Goal: Task Accomplishment & Management: Use online tool/utility

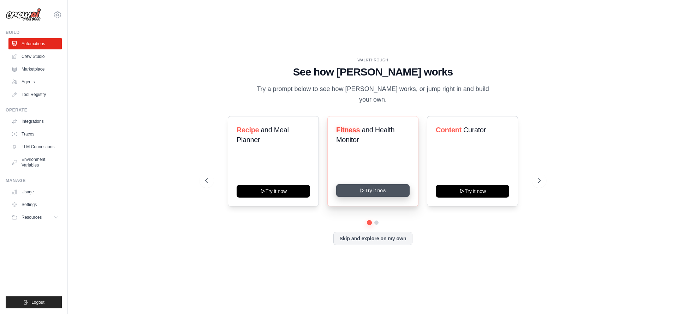
click at [381, 189] on button "Try it now" at bounding box center [372, 190] width 73 height 13
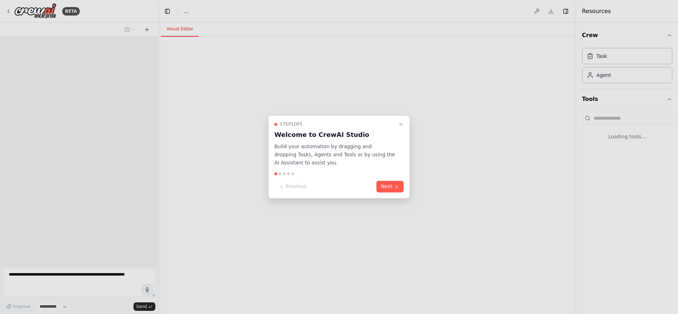
select select "****"
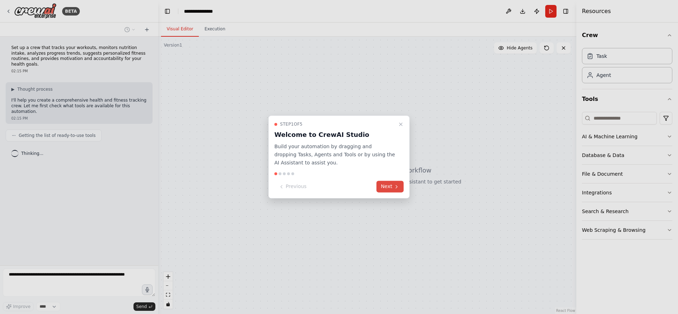
click at [390, 183] on button "Next" at bounding box center [390, 187] width 27 height 12
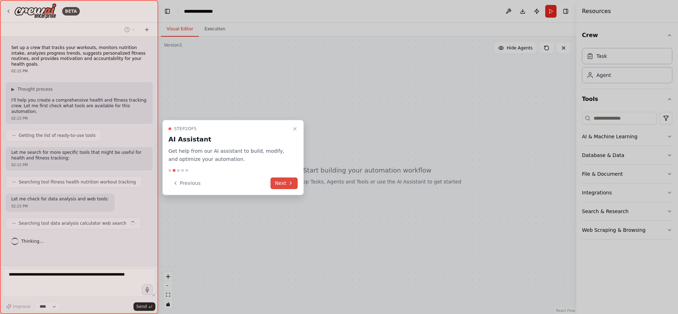
click at [286, 184] on button "Next" at bounding box center [284, 184] width 27 height 12
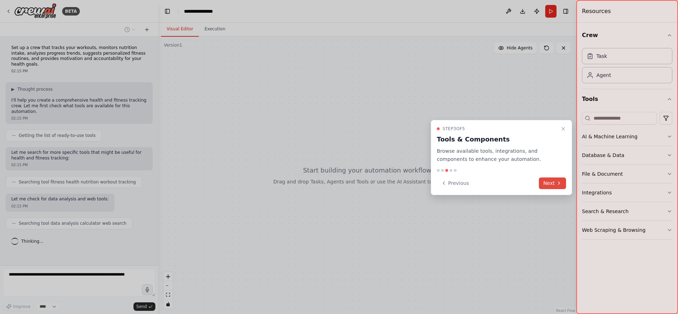
click at [550, 181] on button "Next" at bounding box center [552, 184] width 27 height 12
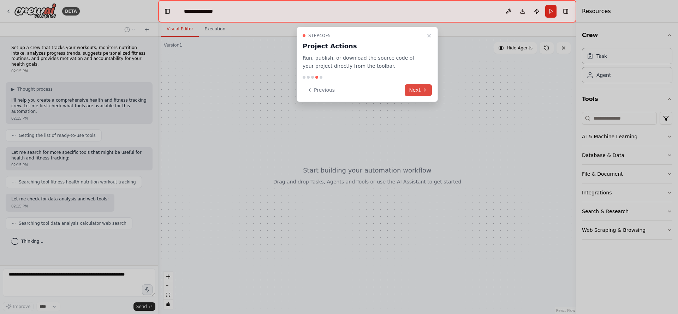
click at [425, 91] on icon at bounding box center [424, 90] width 1 height 3
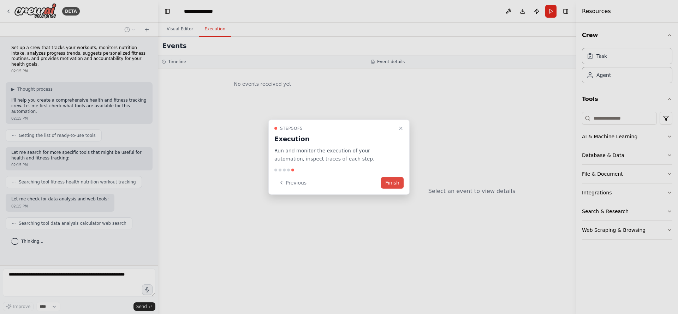
click at [395, 181] on button "Finish" at bounding box center [392, 183] width 23 height 12
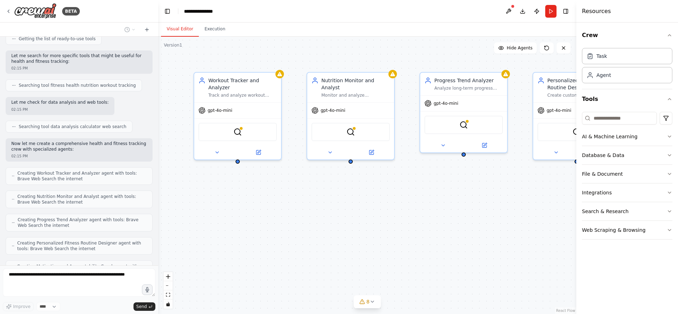
scroll to position [120, 0]
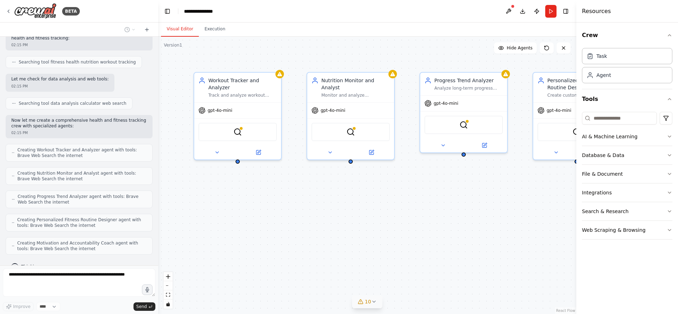
click at [376, 302] on icon at bounding box center [374, 302] width 6 height 6
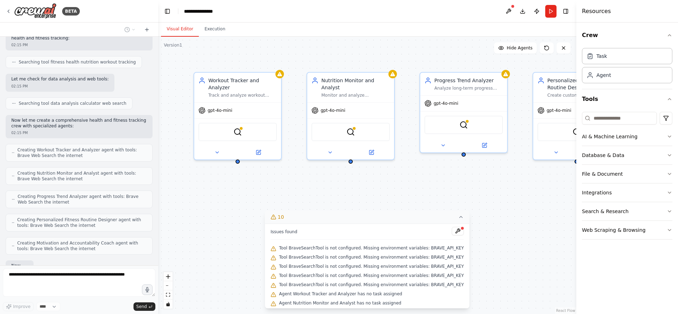
scroll to position [161, 0]
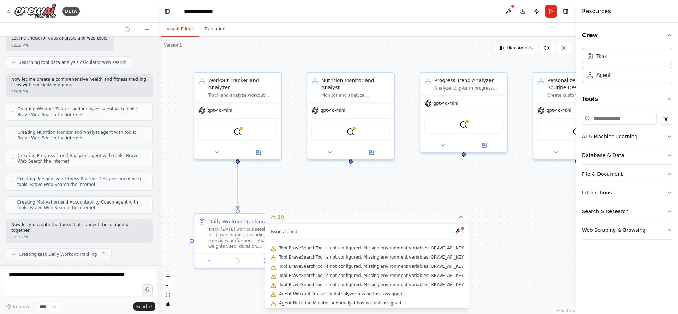
click at [513, 223] on div ".deletable-edge-delete-btn { width: 20px; height: 20px; border: 0px solid #ffff…" at bounding box center [367, 176] width 418 height 278
click at [489, 195] on div ".deletable-edge-delete-btn { width: 20px; height: 20px; border: 0px solid #ffff…" at bounding box center [367, 176] width 418 height 278
click at [323, 194] on div ".deletable-edge-delete-btn { width: 20px; height: 20px; border: 0px solid #ffff…" at bounding box center [367, 176] width 418 height 278
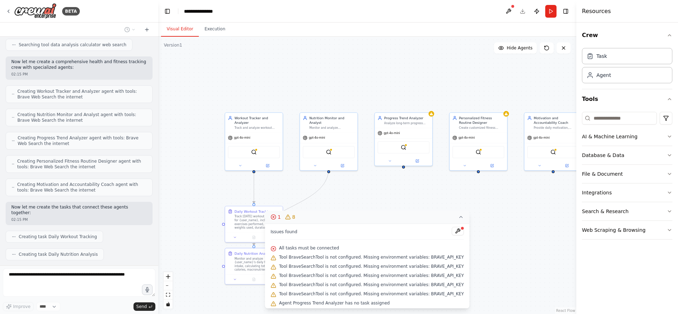
click at [459, 216] on icon at bounding box center [462, 217] width 6 height 6
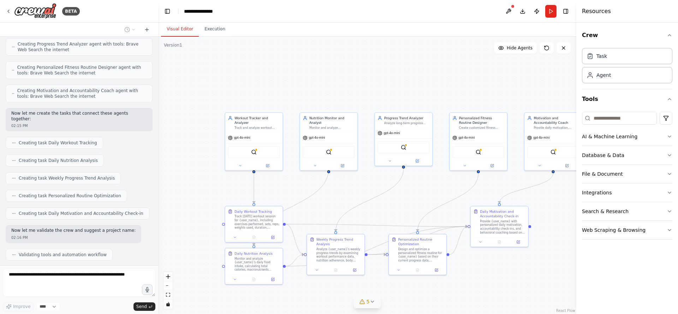
scroll to position [290, 0]
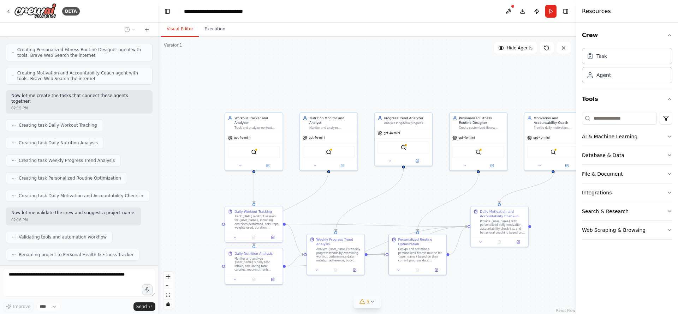
click at [603, 139] on button "AI & Machine Learning" at bounding box center [627, 137] width 90 height 18
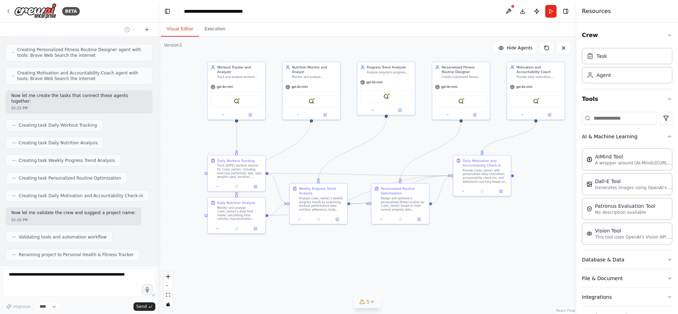
drag, startPoint x: 518, startPoint y: 266, endPoint x: 501, endPoint y: 215, distance: 53.7
click at [501, 215] on div ".deletable-edge-delete-btn { width: 20px; height: 20px; border: 0px solid #ffff…" at bounding box center [367, 176] width 418 height 278
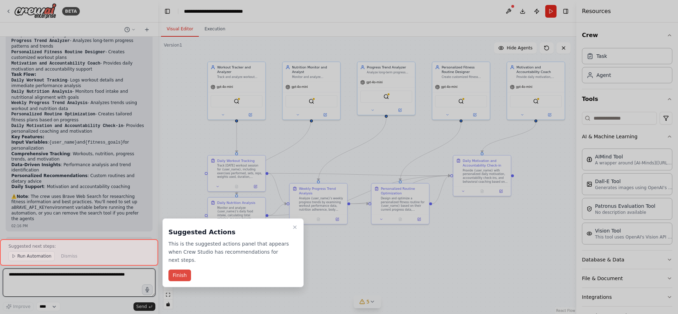
scroll to position [573, 0]
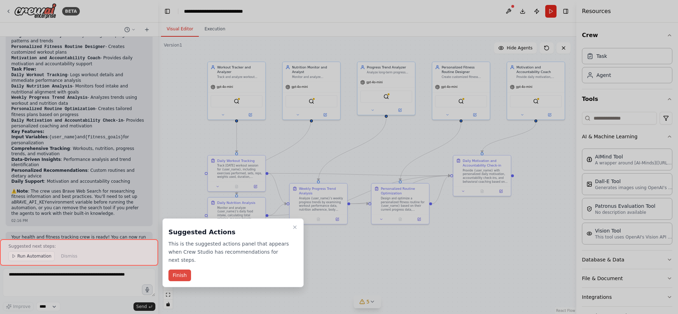
click at [176, 275] on button "Finish" at bounding box center [180, 276] width 23 height 12
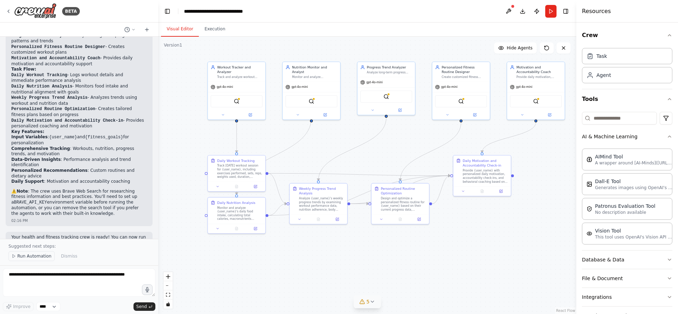
click at [45, 255] on span "Run Automation" at bounding box center [34, 257] width 34 height 6
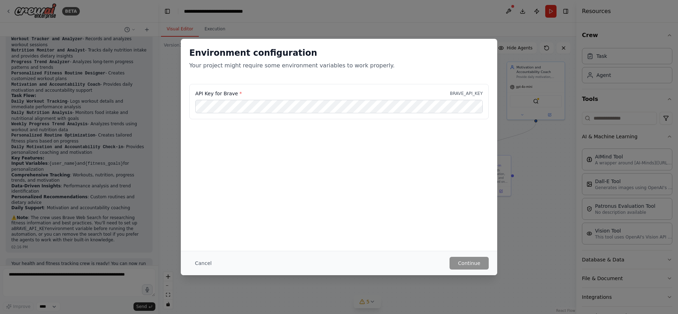
click at [391, 175] on div "Environment configuration Your project might require some environment variables…" at bounding box center [339, 145] width 317 height 212
click at [204, 264] on button "Cancel" at bounding box center [203, 263] width 28 height 13
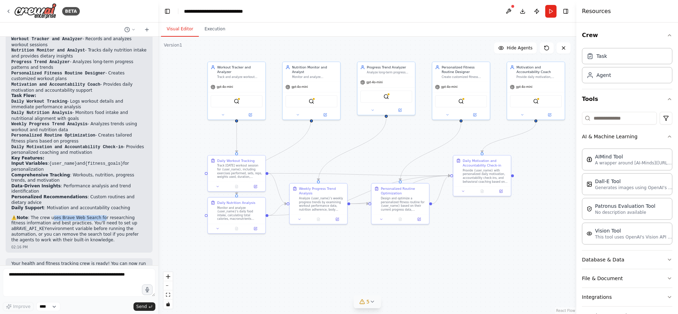
drag, startPoint x: 53, startPoint y: 188, endPoint x: 104, endPoint y: 189, distance: 50.5
click at [104, 215] on p "⚠️ Note : The crew uses Brave Web Search for researching fitness information an…" at bounding box center [79, 229] width 136 height 28
click at [105, 215] on p "⚠️ Note : The crew uses Brave Web Search for researching fitness information an…" at bounding box center [79, 229] width 136 height 28
drag, startPoint x: 46, startPoint y: 197, endPoint x: 8, endPoint y: 196, distance: 38.5
click at [8, 196] on div "Perfect! I've created your comprehensive Personal Health & Fitness Tracker crew…" at bounding box center [79, 131] width 147 height 243
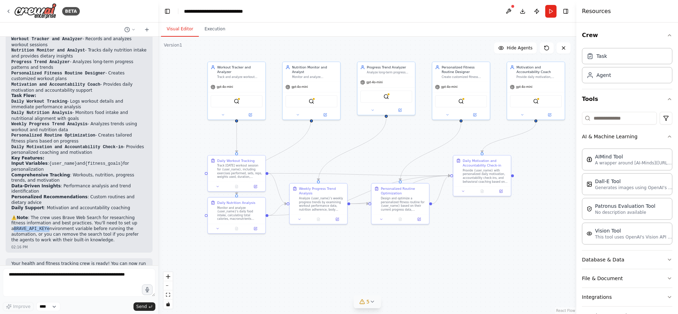
copy p "BRAVE_API_KEY"
click at [58, 261] on p "Your health and fitness tracking crew is ready! You can now run the automation …" at bounding box center [79, 272] width 136 height 22
click at [554, 14] on button "Run" at bounding box center [550, 11] width 11 height 13
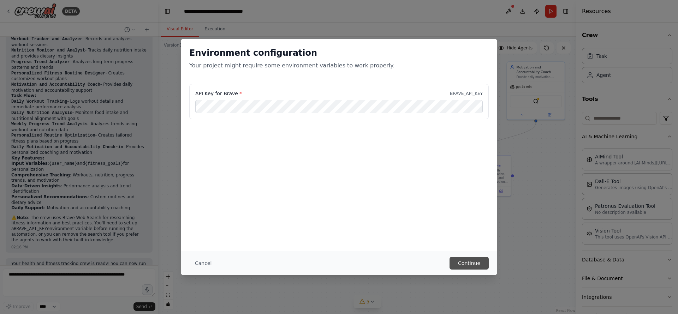
click at [469, 260] on button "Continue" at bounding box center [469, 263] width 39 height 13
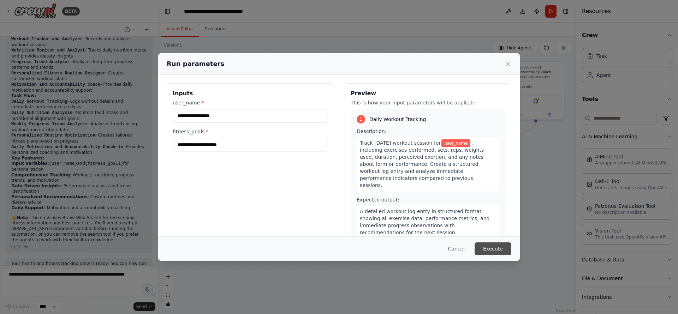
click at [491, 247] on button "Execute" at bounding box center [493, 249] width 37 height 13
click at [217, 108] on div "user_name * This field is required" at bounding box center [250, 115] width 155 height 33
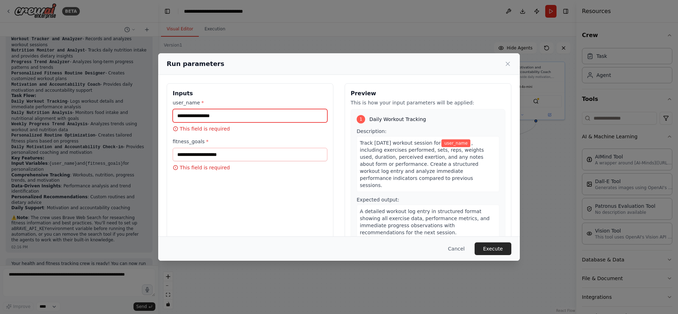
click at [216, 116] on input "user_name *" at bounding box center [250, 115] width 155 height 13
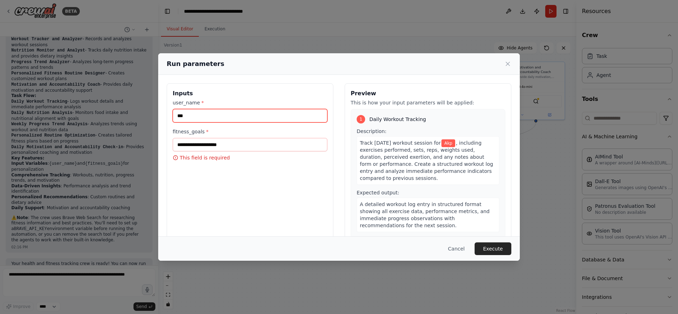
type input "***"
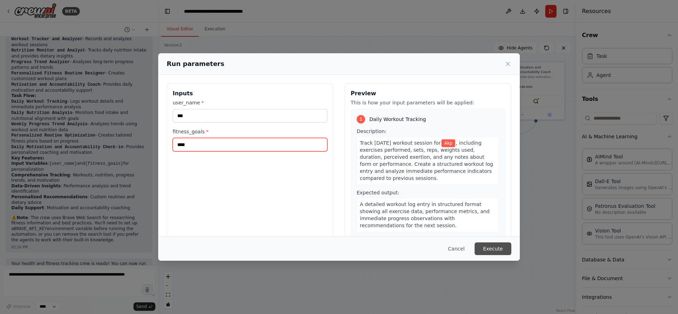
type input "****"
click at [489, 249] on button "Execute" at bounding box center [493, 249] width 37 height 13
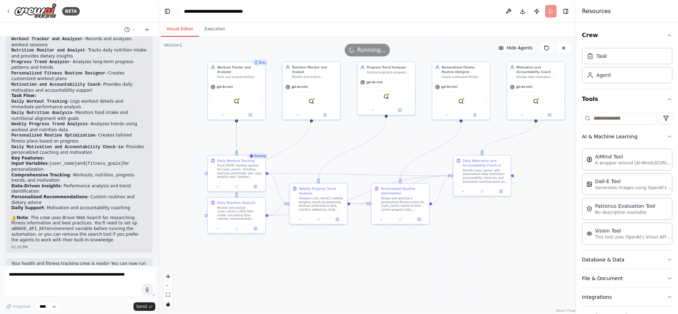
click at [520, 52] on button "Hide Agents" at bounding box center [515, 47] width 43 height 11
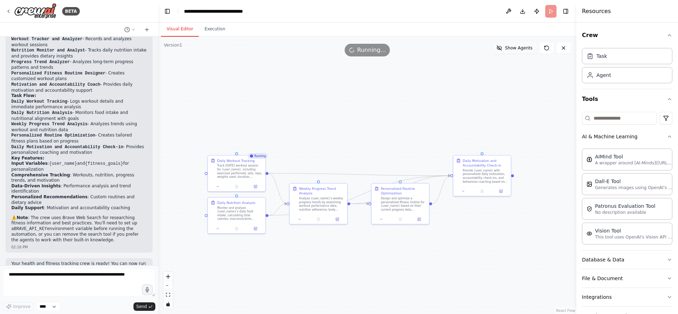
click at [520, 52] on button "Show Agents" at bounding box center [514, 47] width 45 height 11
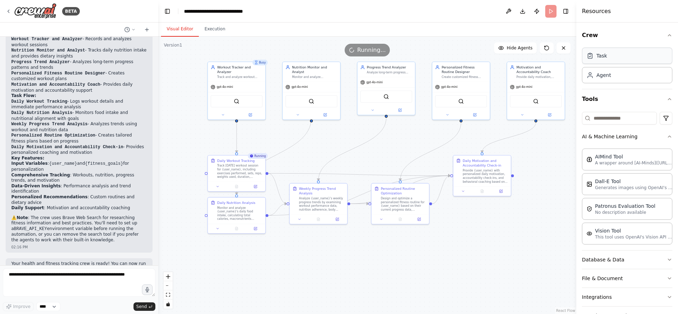
click at [602, 55] on div "Task" at bounding box center [602, 55] width 11 height 7
drag, startPoint x: 391, startPoint y: 270, endPoint x: 343, endPoint y: 276, distance: 47.8
click at [356, 276] on div ".deletable-edge-delete-btn { width: 20px; height: 20px; border: 0px solid #ffff…" at bounding box center [367, 176] width 418 height 278
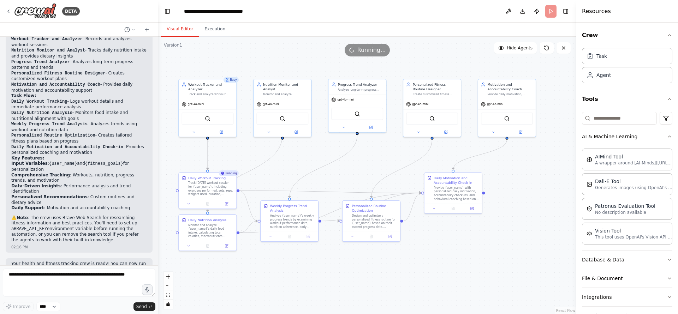
drag, startPoint x: 354, startPoint y: 249, endPoint x: 514, endPoint y: 164, distance: 180.5
click at [514, 164] on div ".deletable-edge-delete-btn { width: 20px; height: 20px; border: 0px solid #ffff…" at bounding box center [367, 176] width 418 height 278
click at [294, 272] on div ".deletable-edge-delete-btn { width: 20px; height: 20px; border: 0px solid #ffff…" at bounding box center [367, 176] width 418 height 278
click at [63, 261] on p "Your health and fitness tracking crew is ready! You can now run the automation …" at bounding box center [79, 272] width 136 height 22
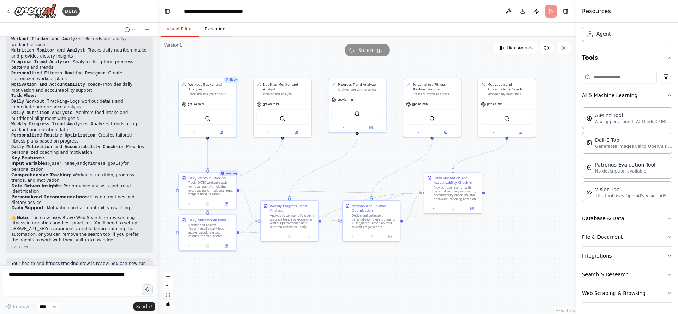
click at [207, 32] on button "Execution" at bounding box center [215, 29] width 32 height 15
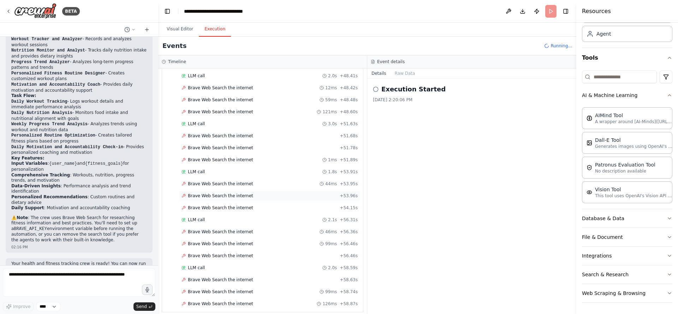
scroll to position [1015, 0]
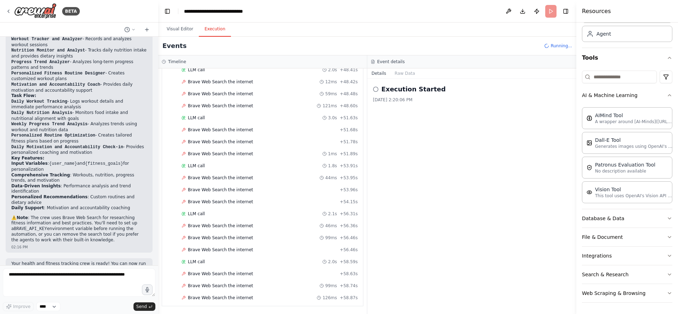
click at [408, 90] on h2 "Execution Started" at bounding box center [414, 89] width 64 height 10
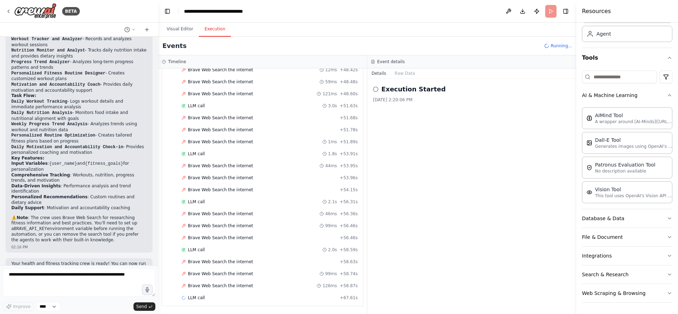
click at [378, 89] on circle at bounding box center [375, 89] width 5 height 5
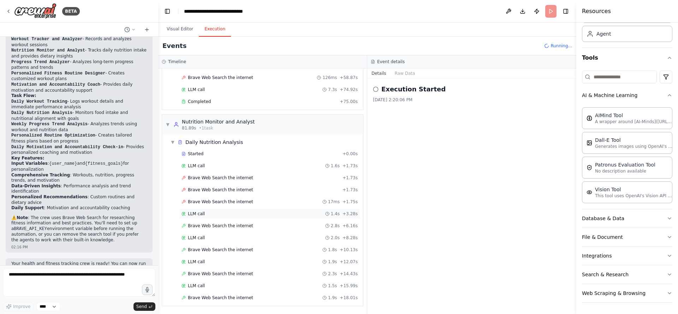
scroll to position [1247, 0]
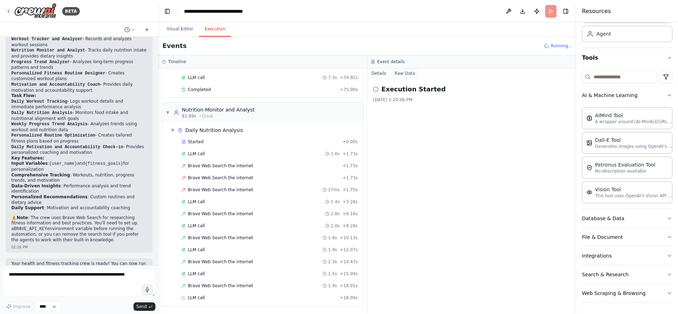
click at [411, 73] on button "Raw Data" at bounding box center [405, 74] width 29 height 10
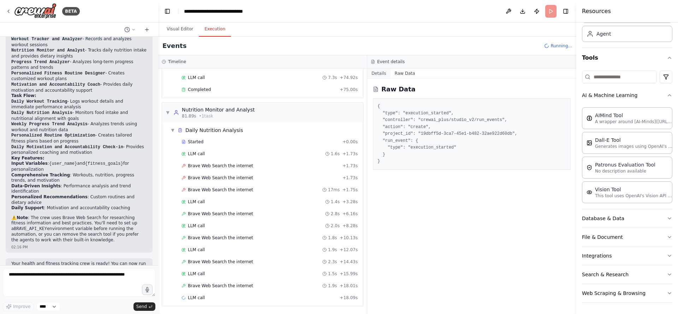
click at [384, 75] on button "Details" at bounding box center [378, 74] width 23 height 10
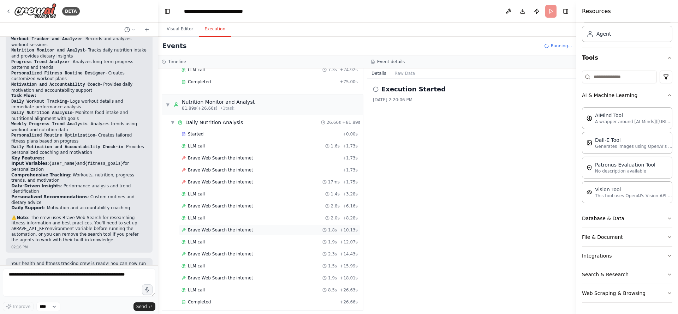
scroll to position [1067, 0]
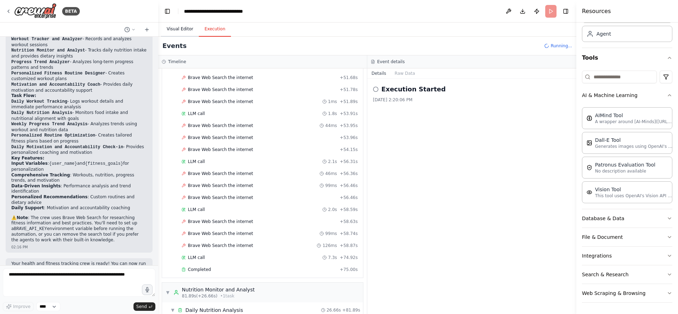
click at [185, 30] on button "Visual Editor" at bounding box center [180, 29] width 38 height 15
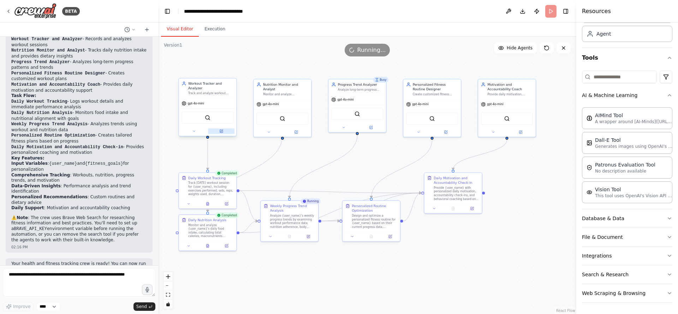
click at [221, 131] on icon at bounding box center [221, 131] width 3 height 3
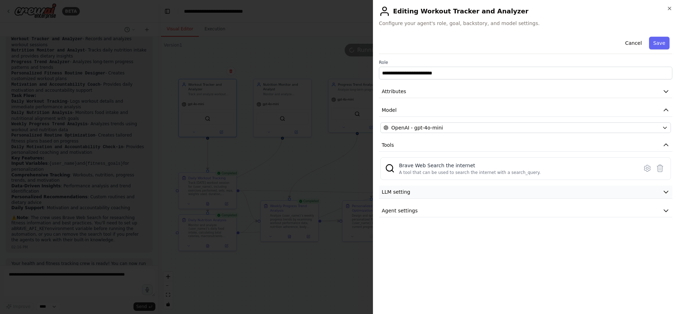
click at [420, 193] on button "LLM setting" at bounding box center [526, 192] width 294 height 13
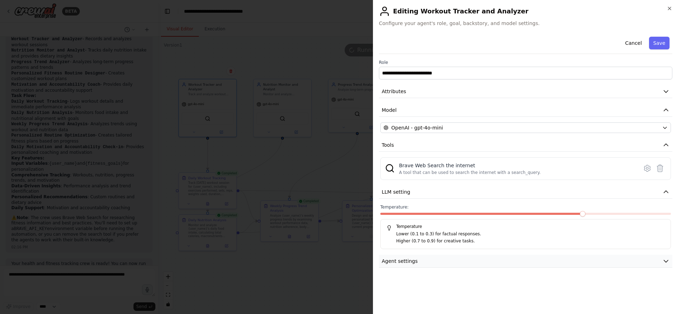
click at [429, 264] on button "Agent settings" at bounding box center [526, 261] width 294 height 13
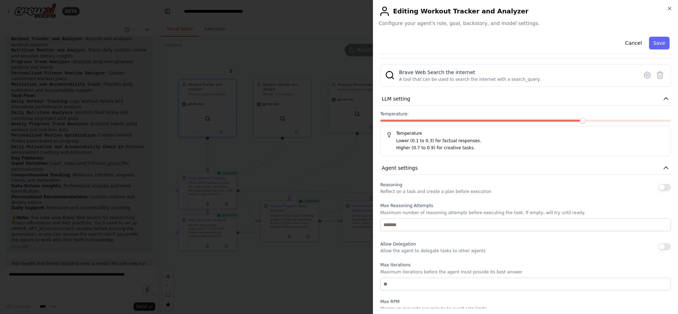
scroll to position [0, 0]
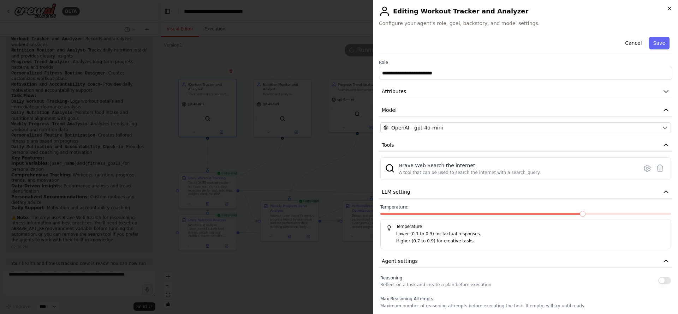
click at [667, 8] on icon "button" at bounding box center [670, 9] width 6 height 6
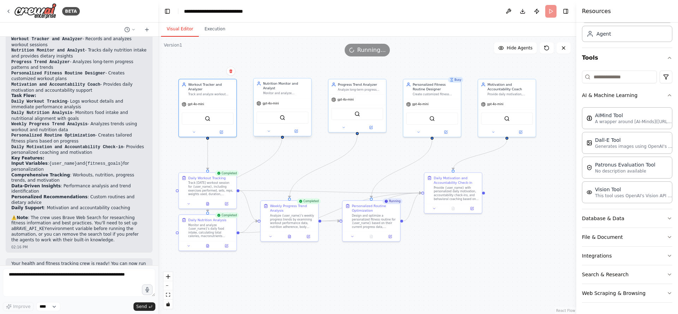
click at [289, 115] on div "BraveSearchTool" at bounding box center [282, 118] width 52 height 12
click at [334, 161] on icon "Edge from 9065a4f4-4a28-4d4d-8509-58dc41c8fe69 to d7b3178b-311f-4532-a0b1-be050…" at bounding box center [324, 166] width 68 height 63
click at [355, 164] on div ".deletable-edge-delete-btn { width: 20px; height: 20px; border: 0px solid #ffff…" at bounding box center [367, 176] width 418 height 278
click at [372, 129] on button at bounding box center [371, 127] width 26 height 6
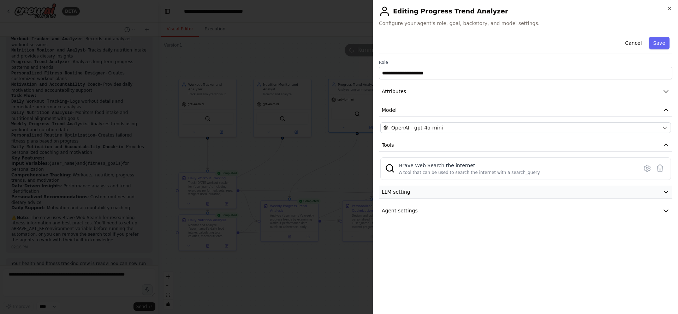
click at [488, 194] on button "LLM setting" at bounding box center [526, 192] width 294 height 13
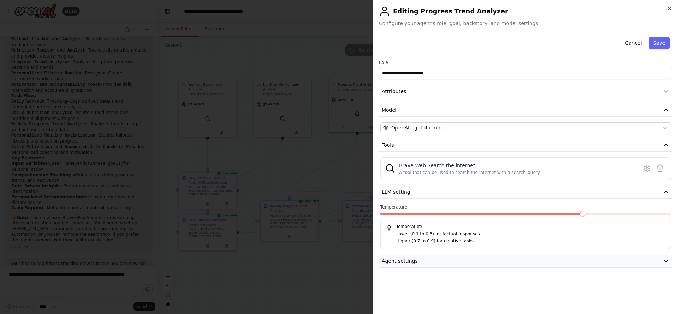
click at [431, 265] on button "Agent settings" at bounding box center [526, 261] width 294 height 13
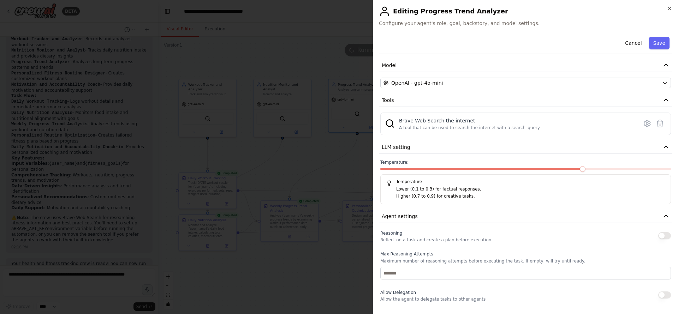
scroll to position [148, 0]
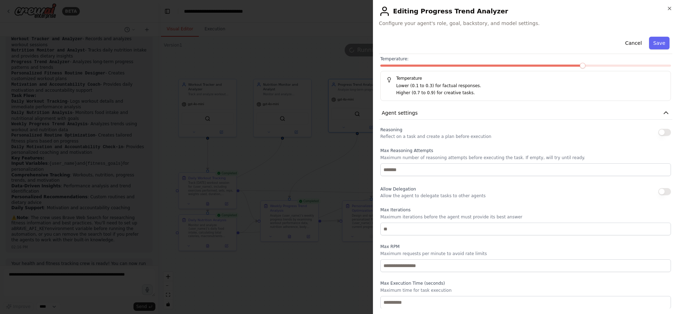
click at [666, 9] on h2 "Editing Progress Trend Analyzer" at bounding box center [526, 11] width 294 height 11
click at [669, 9] on icon "button" at bounding box center [669, 8] width 3 height 3
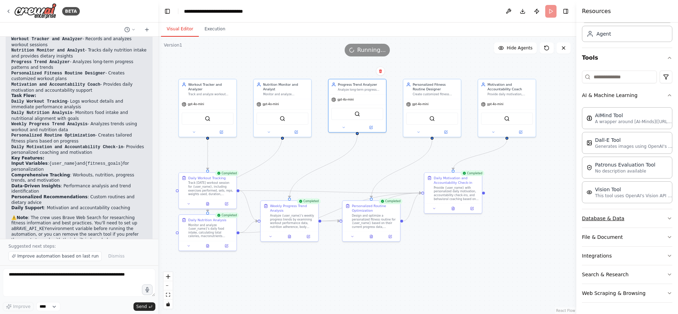
click at [629, 216] on button "Database & Data" at bounding box center [627, 218] width 90 height 18
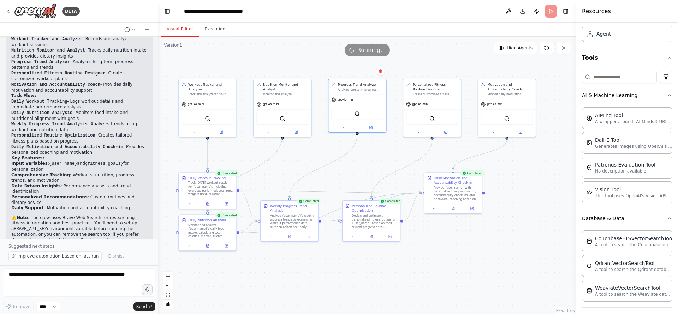
click at [629, 216] on button "Database & Data" at bounding box center [627, 218] width 90 height 18
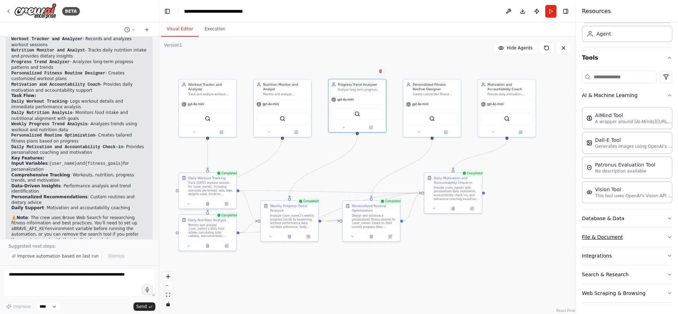
click at [626, 234] on button "File & Document" at bounding box center [627, 237] width 90 height 18
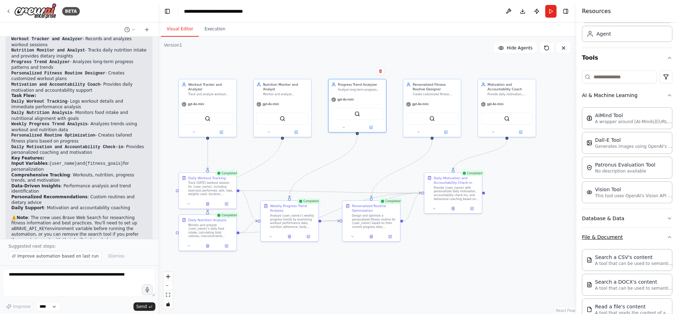
click at [626, 234] on button "File & Document" at bounding box center [627, 237] width 90 height 18
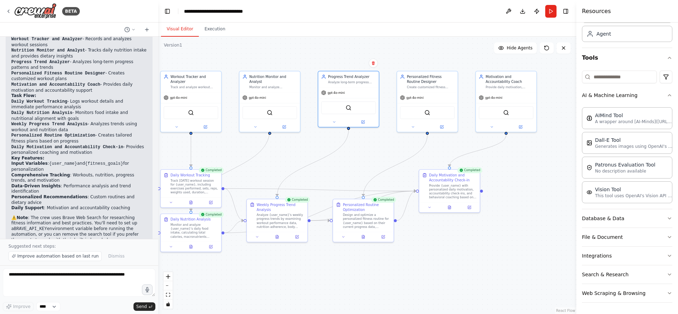
scroll to position [573, 0]
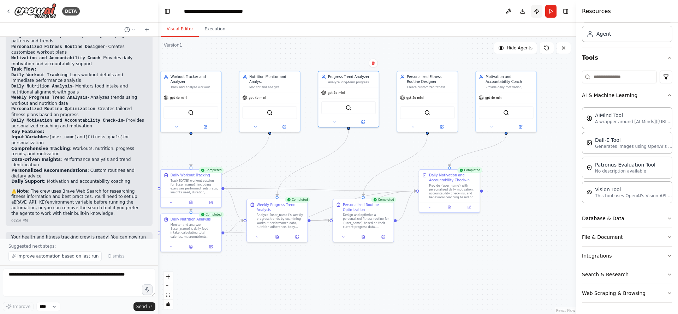
click at [536, 14] on button "Publish" at bounding box center [536, 11] width 11 height 13
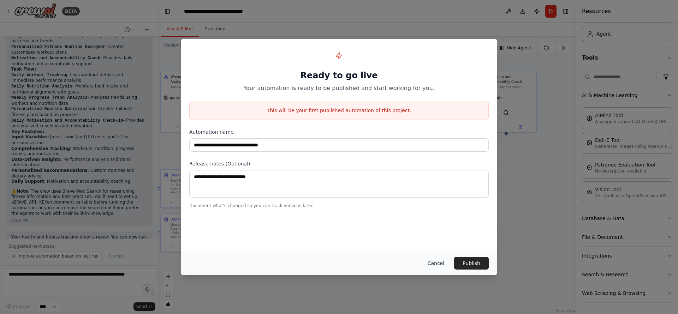
click at [438, 264] on button "Cancel" at bounding box center [436, 263] width 28 height 13
